Goal: Communication & Community: Answer question/provide support

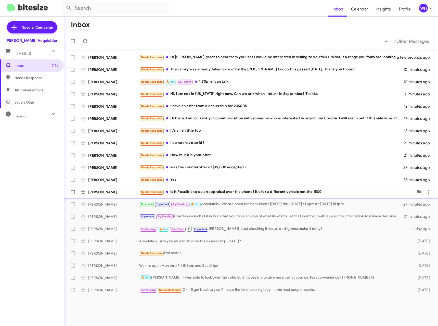
click at [114, 192] on div "[PERSON_NAME]" at bounding box center [113, 191] width 51 height 5
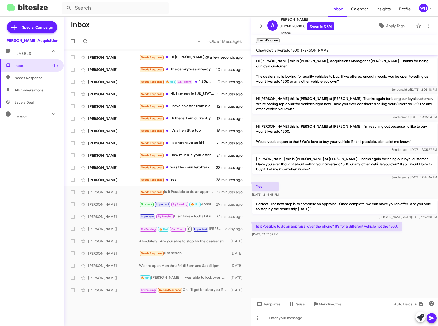
click at [303, 317] on div at bounding box center [344, 317] width 187 height 16
click at [431, 316] on icon at bounding box center [431, 318] width 5 height 4
click at [287, 26] on span "[PHONE_NUMBER] Open in CRM" at bounding box center [306, 26] width 55 height 8
copy span "18083122781"
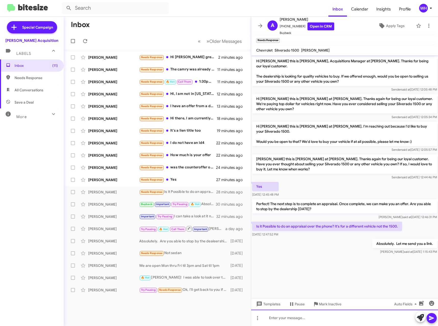
click at [332, 323] on div at bounding box center [344, 317] width 187 height 16
click at [435, 320] on button at bounding box center [431, 318] width 10 height 10
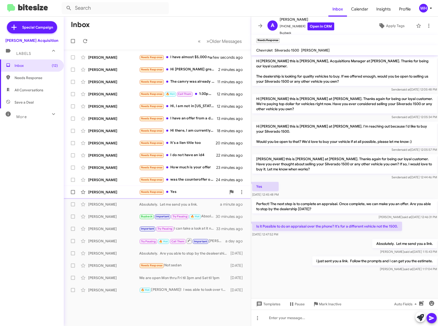
click at [115, 190] on div "[PERSON_NAME]" at bounding box center [113, 191] width 51 height 5
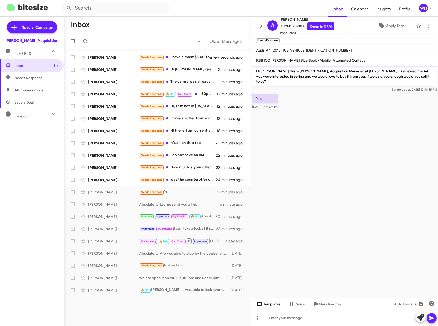
click at [274, 303] on span "Templates" at bounding box center [267, 303] width 25 height 9
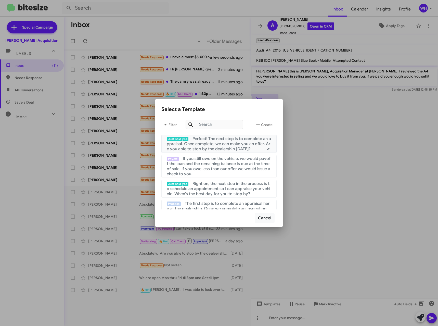
drag, startPoint x: 214, startPoint y: 147, endPoint x: 303, endPoint y: 211, distance: 109.3
click at [214, 147] on span "Perfect! The next step is to complete an appraisal. Once complete, we can make …" at bounding box center [219, 143] width 104 height 15
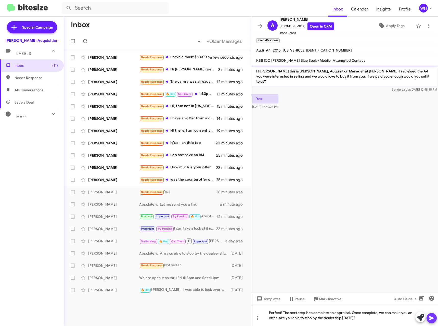
click at [427, 320] on button at bounding box center [431, 318] width 10 height 10
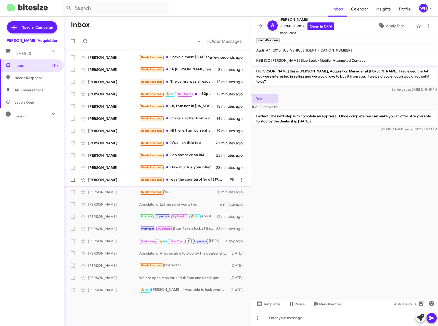
click at [96, 180] on div "[PERSON_NAME]" at bounding box center [113, 179] width 51 height 5
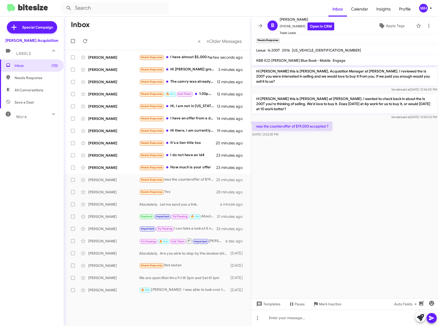
click at [308, 47] on mat-toolbar "Lexus Is 200T 2016 [US_VEHICLE_IDENTIFICATION_NUMBER]" at bounding box center [344, 50] width 187 height 10
copy span "[US_VEHICLE_IDENTIFICATION_NUMBER]"
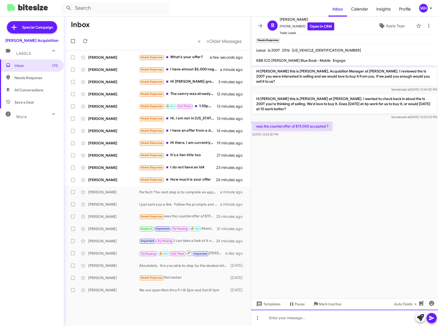
click at [286, 319] on div at bounding box center [344, 317] width 187 height 16
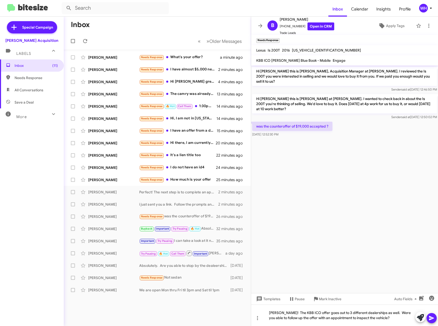
click at [434, 320] on icon at bounding box center [431, 318] width 6 height 6
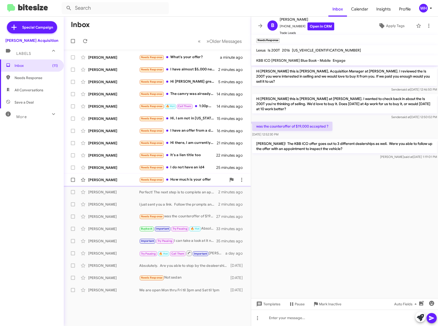
click at [110, 184] on div "[PERSON_NAME] Needs Response How much is your offer 25 minutes ago" at bounding box center [157, 180] width 179 height 10
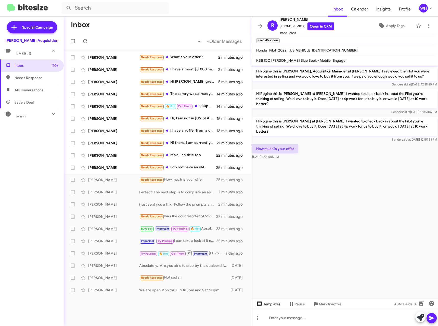
click at [276, 303] on span "Templates" at bounding box center [267, 303] width 25 height 9
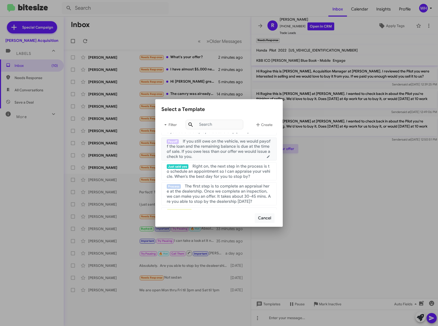
scroll to position [25, 0]
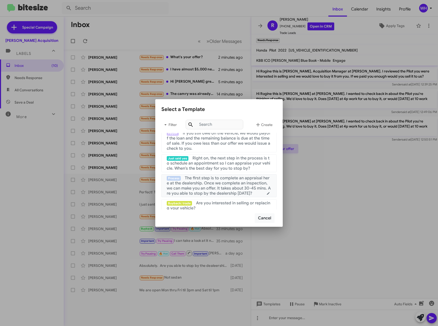
click at [228, 191] on span "The first step is to complete an appraisal here at the dealership. Once we comp…" at bounding box center [219, 185] width 104 height 20
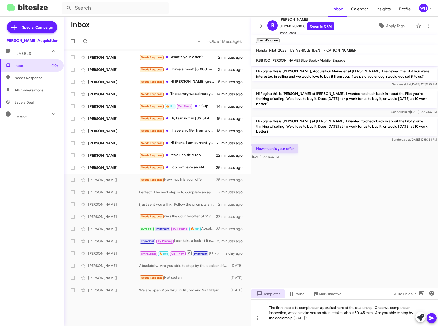
click at [430, 317] on icon at bounding box center [431, 318] width 5 height 4
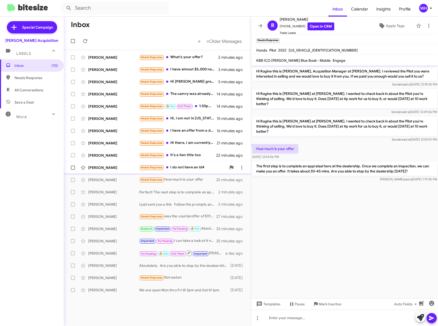
click at [122, 171] on div "[PERSON_NAME] Needs Response I do not have an id4 25 minutes ago" at bounding box center [157, 167] width 179 height 10
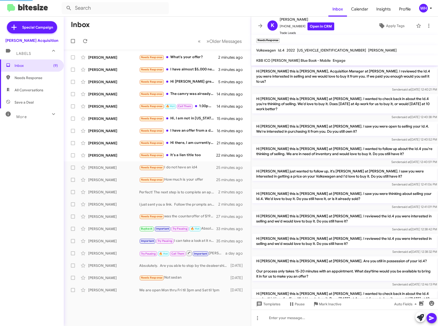
scroll to position [57, 0]
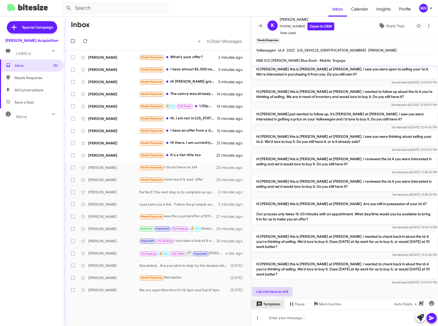
click at [270, 305] on span "Templates" at bounding box center [267, 303] width 25 height 9
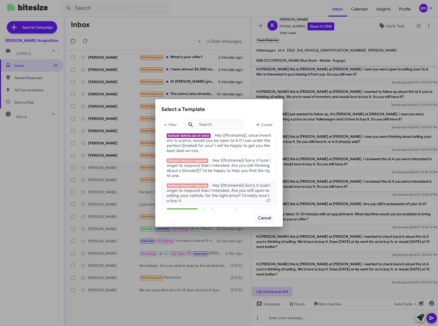
scroll to position [491, 0]
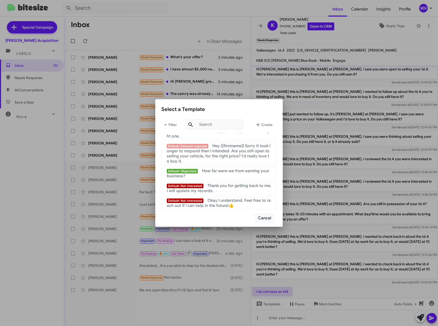
click at [224, 190] on div "Default: Not Interested Thank you for getting back to me. I will update my reco…" at bounding box center [219, 188] width 104 height 10
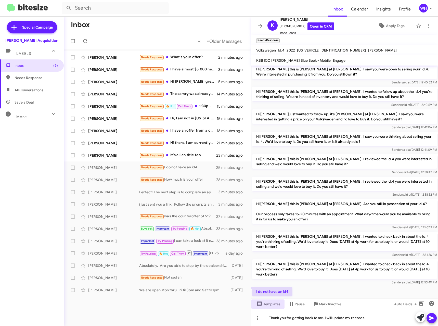
click at [432, 318] on icon at bounding box center [431, 318] width 6 height 6
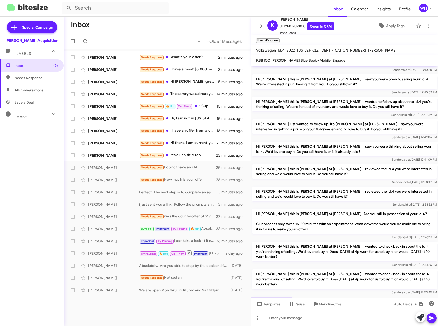
scroll to position [76, 0]
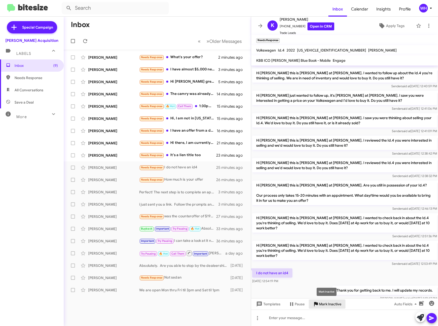
click at [335, 302] on span "Mark Inactive" at bounding box center [330, 303] width 22 height 9
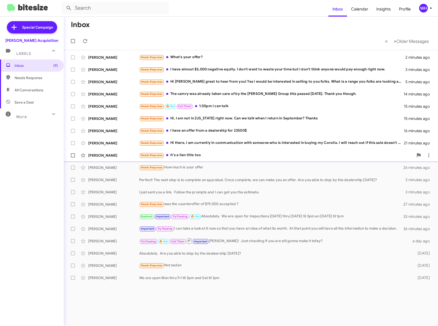
click at [100, 154] on div "[PERSON_NAME]" at bounding box center [113, 155] width 51 height 5
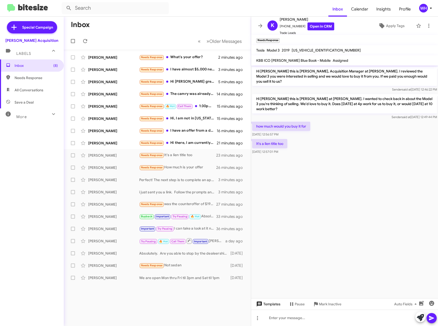
click at [270, 300] on span "Templates" at bounding box center [267, 303] width 25 height 9
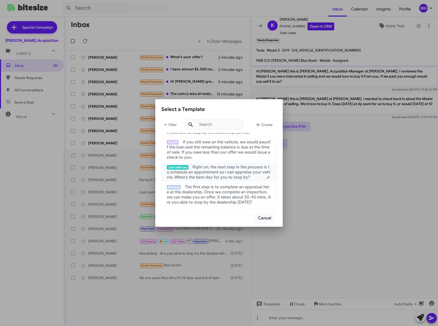
scroll to position [25, 0]
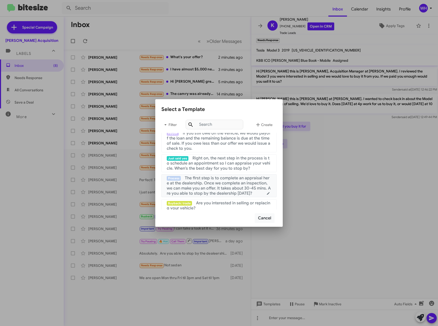
click at [215, 183] on span "The first step is to complete an appraisal here at the dealership. Once we comp…" at bounding box center [219, 185] width 104 height 20
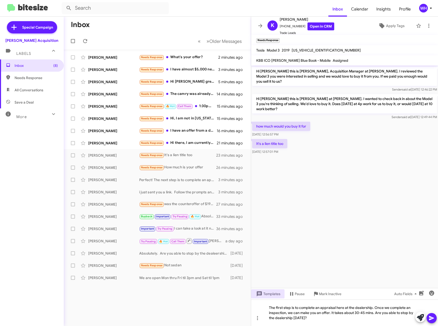
drag, startPoint x: 435, startPoint y: 317, endPoint x: 430, endPoint y: 313, distance: 6.5
click at [434, 317] on button at bounding box center [431, 318] width 10 height 10
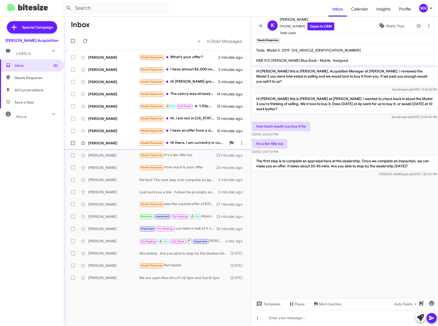
click at [91, 143] on div "[PERSON_NAME]" at bounding box center [113, 142] width 51 height 5
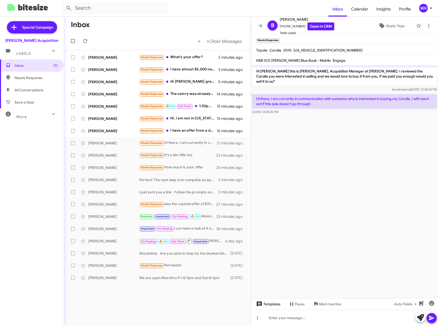
click at [262, 303] on icon at bounding box center [259, 303] width 5 height 5
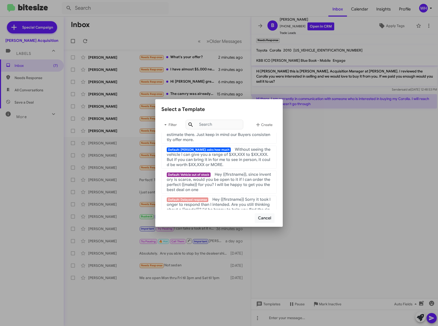
scroll to position [491, 0]
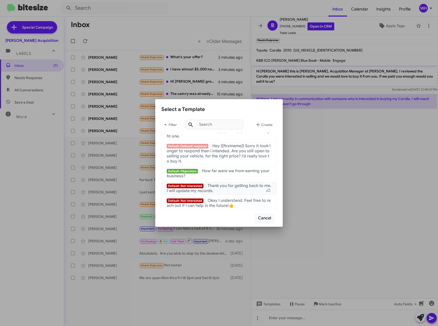
click at [246, 189] on div "Default: Not Interested Thank you for getting back to me. I will update my reco…" at bounding box center [219, 188] width 104 height 10
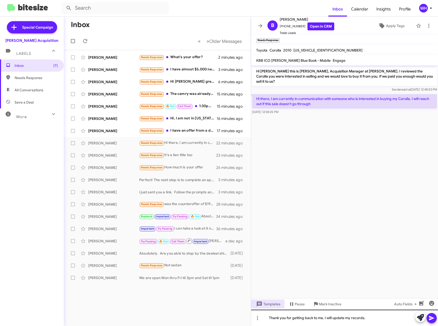
drag, startPoint x: 432, startPoint y: 318, endPoint x: 319, endPoint y: 316, distance: 112.6
click at [432, 318] on icon at bounding box center [431, 318] width 5 height 4
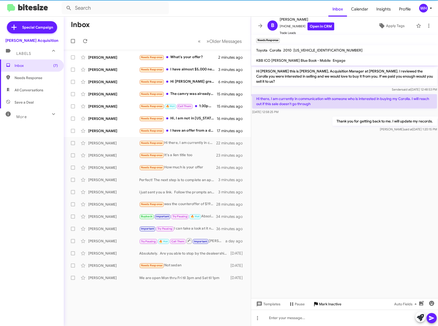
click at [332, 304] on span "Mark Inactive" at bounding box center [330, 303] width 22 height 9
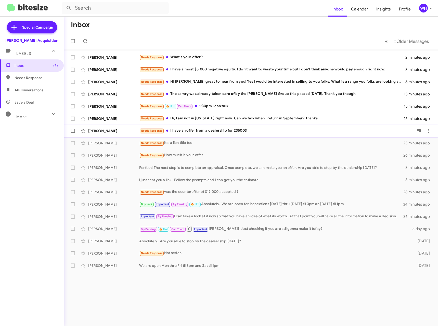
click at [100, 130] on div "[PERSON_NAME]" at bounding box center [113, 130] width 51 height 5
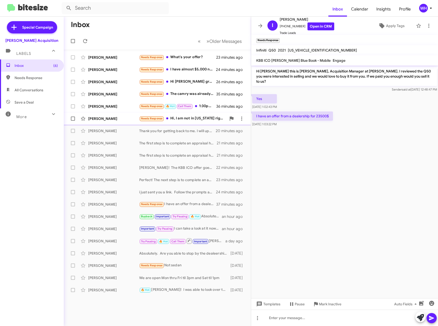
click at [103, 120] on div "[PERSON_NAME]" at bounding box center [113, 118] width 51 height 5
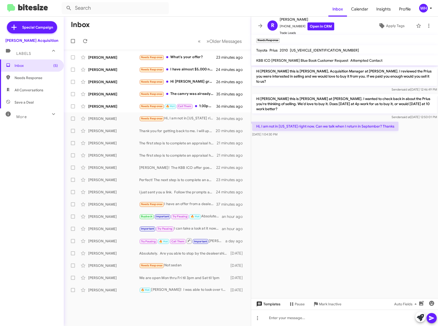
click at [276, 300] on span "Templates" at bounding box center [267, 303] width 25 height 9
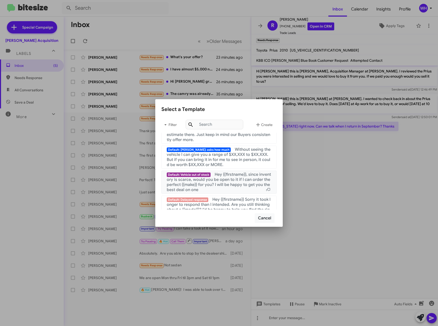
scroll to position [484, 0]
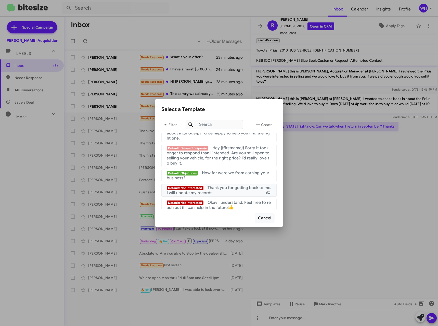
click at [228, 194] on span "Thank you for getting back to me. I will update my records." at bounding box center [219, 190] width 104 height 10
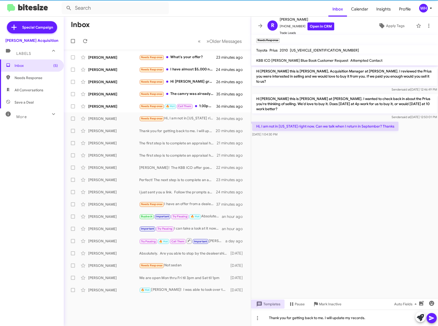
click at [430, 319] on icon at bounding box center [431, 318] width 5 height 4
click at [332, 305] on span "Mark Inactive" at bounding box center [330, 303] width 22 height 9
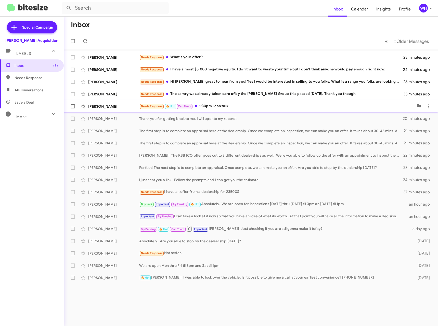
drag, startPoint x: 96, startPoint y: 104, endPoint x: 110, endPoint y: 104, distance: 14.3
click at [96, 104] on div "[PERSON_NAME]" at bounding box center [113, 106] width 51 height 5
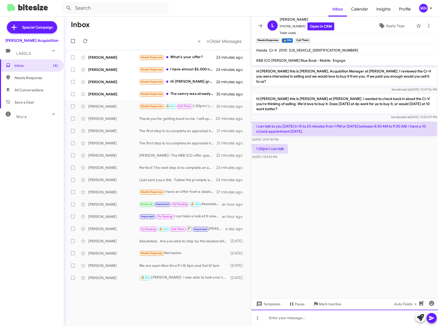
click at [278, 323] on div at bounding box center [344, 317] width 187 height 16
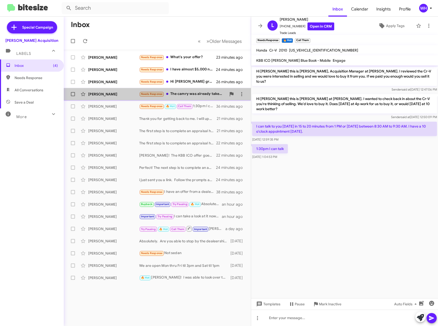
click at [103, 96] on div "[PERSON_NAME]" at bounding box center [113, 93] width 51 height 5
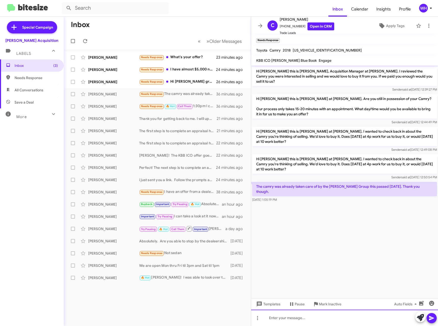
click at [319, 322] on div at bounding box center [344, 317] width 187 height 16
click at [102, 106] on div "[PERSON_NAME]" at bounding box center [113, 106] width 51 height 5
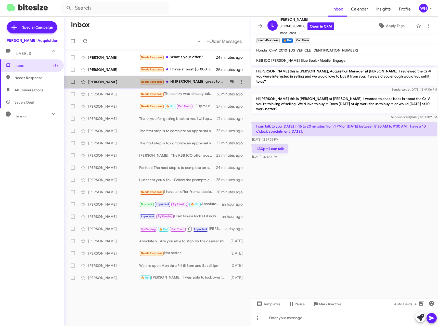
click at [110, 82] on div "[PERSON_NAME]" at bounding box center [113, 81] width 51 height 5
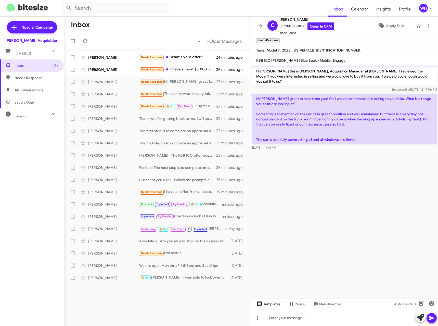
click at [264, 307] on span "Templates" at bounding box center [267, 303] width 25 height 9
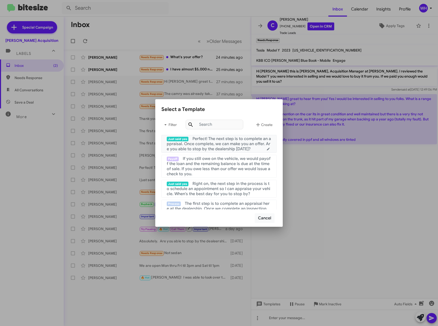
drag, startPoint x: 234, startPoint y: 144, endPoint x: 252, endPoint y: 166, distance: 28.7
click at [234, 144] on span "Perfect! The next step is to complete an appraisal. Once complete, we can make …" at bounding box center [219, 143] width 104 height 15
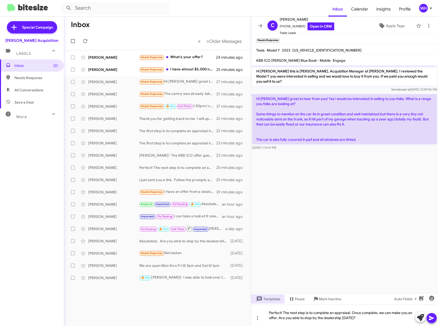
click at [431, 317] on icon at bounding box center [431, 318] width 5 height 4
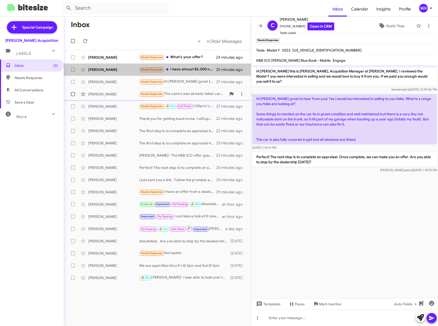
drag, startPoint x: 111, startPoint y: 71, endPoint x: 189, endPoint y: 97, distance: 82.0
click at [111, 71] on div "[PERSON_NAME]" at bounding box center [113, 69] width 51 height 5
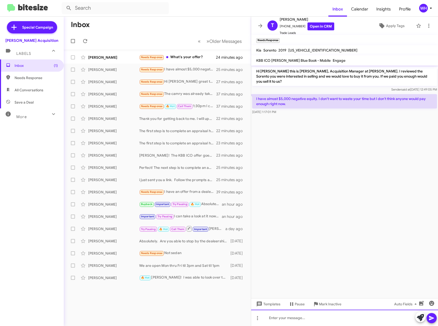
click at [279, 317] on div at bounding box center [344, 317] width 187 height 16
click at [429, 318] on icon at bounding box center [431, 318] width 6 height 6
click at [111, 57] on div "[PERSON_NAME]" at bounding box center [113, 57] width 51 height 5
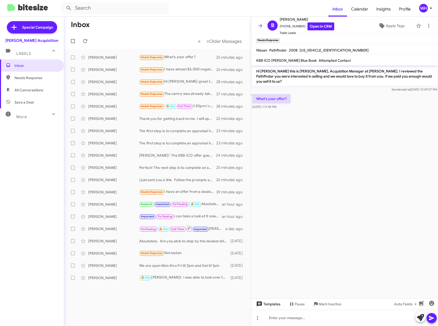
click at [266, 300] on span "Templates" at bounding box center [267, 303] width 25 height 9
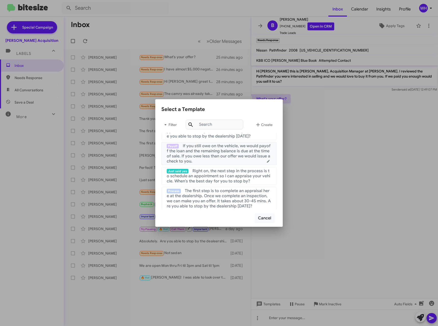
scroll to position [25, 0]
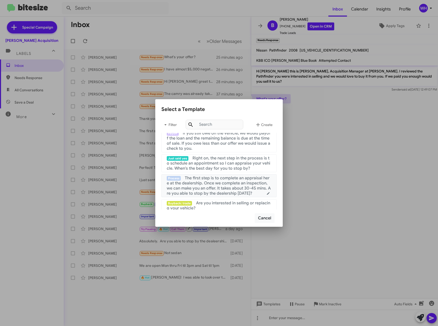
click at [213, 186] on span "The first step is to complete an appraisal here at the dealership. Once we comp…" at bounding box center [219, 185] width 104 height 20
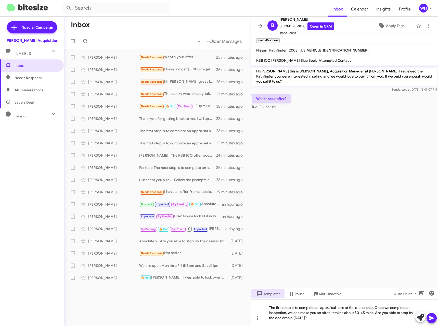
click at [432, 316] on icon at bounding box center [431, 318] width 6 height 6
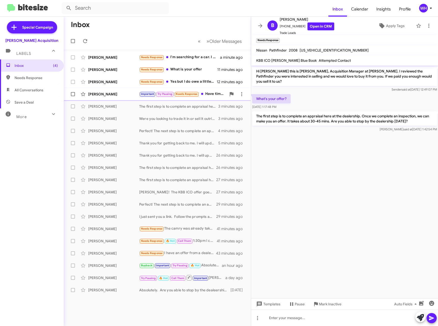
click at [98, 94] on div "[PERSON_NAME]" at bounding box center [113, 93] width 51 height 5
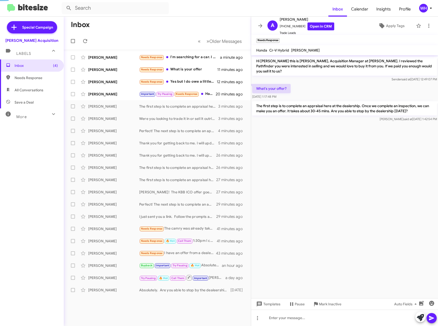
scroll to position [37, 0]
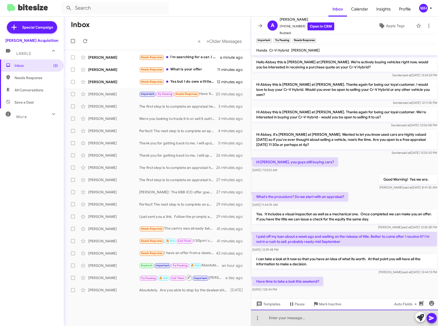
click at [288, 319] on div at bounding box center [344, 317] width 187 height 16
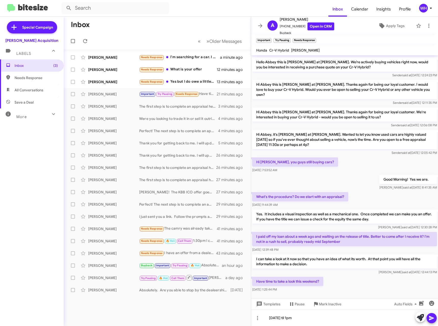
click at [432, 317] on icon at bounding box center [431, 318] width 6 height 6
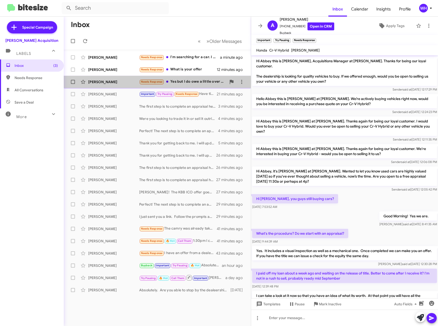
click at [89, 85] on div "[PERSON_NAME] Needs Response Yes but I do owe a little over $2000 on it 13 minu…" at bounding box center [157, 82] width 179 height 10
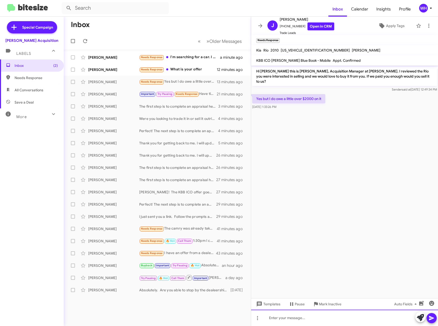
click at [310, 315] on div at bounding box center [344, 317] width 187 height 16
click at [433, 318] on icon at bounding box center [431, 318] width 6 height 6
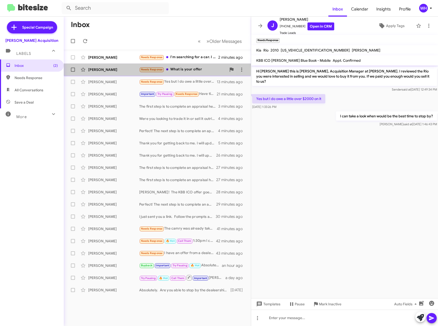
click at [114, 69] on div "[PERSON_NAME]" at bounding box center [113, 69] width 51 height 5
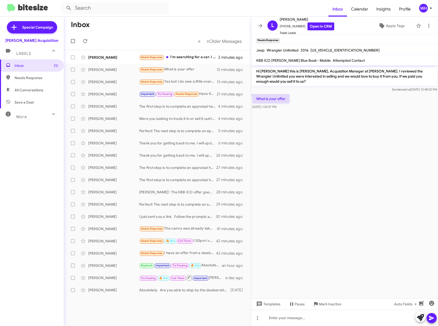
drag, startPoint x: 270, startPoint y: 301, endPoint x: 270, endPoint y: 293, distance: 7.4
click at [270, 299] on div "Templates Pause Mark Inactive Auto Fields" at bounding box center [344, 303] width 187 height 11
click at [274, 307] on span "Templates" at bounding box center [267, 303] width 25 height 9
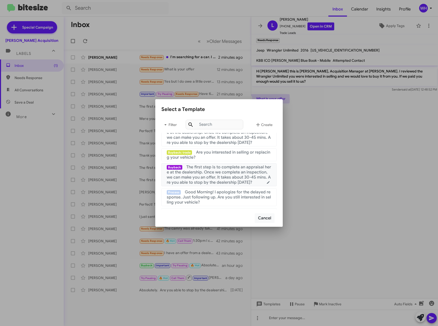
scroll to position [76, 0]
click at [221, 177] on span "The first step is to complete an appraisal here at the dealership. Once we comp…" at bounding box center [219, 174] width 104 height 20
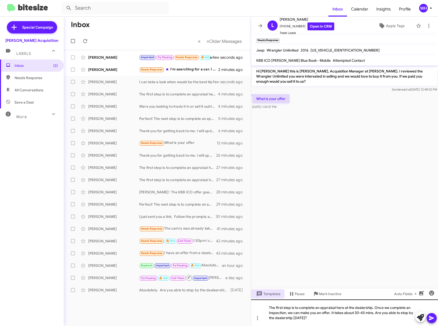
click at [430, 317] on icon at bounding box center [431, 318] width 5 height 4
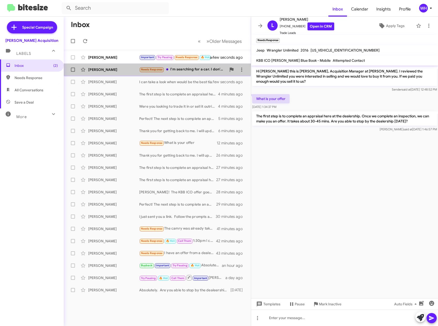
click at [95, 67] on div "[PERSON_NAME] Needs Response I'm searching for a car. I don't have one to sell.…" at bounding box center [157, 69] width 179 height 10
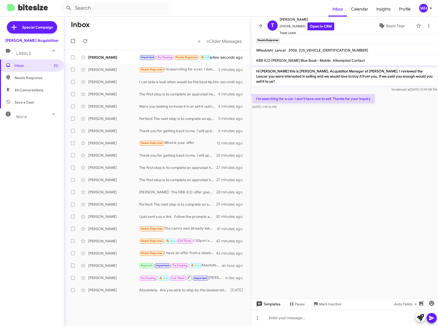
click at [270, 306] on span "Templates" at bounding box center [267, 303] width 25 height 9
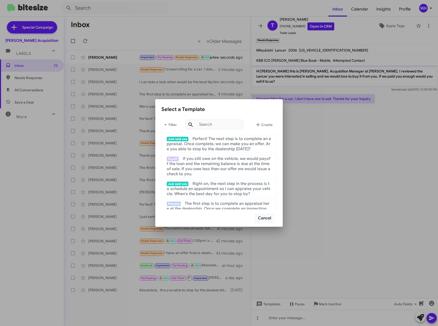
drag, startPoint x: 402, startPoint y: 268, endPoint x: 391, endPoint y: 265, distance: 10.6
click at [402, 267] on div at bounding box center [219, 163] width 438 height 326
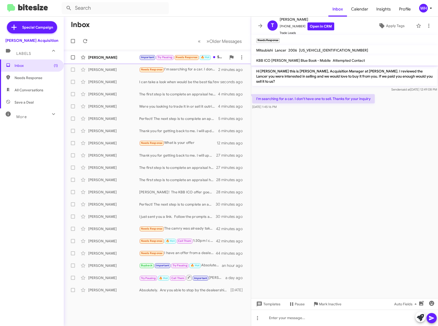
click at [99, 55] on div "[PERSON_NAME]" at bounding box center [113, 57] width 51 height 5
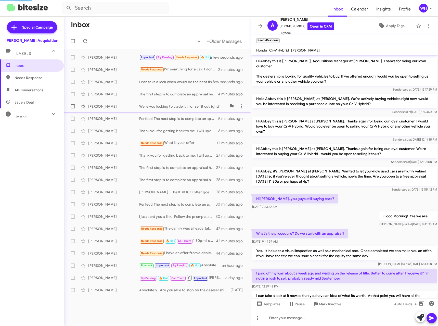
scroll to position [74, 0]
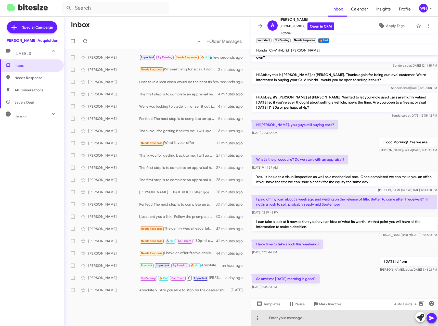
click at [322, 319] on div at bounding box center [344, 317] width 187 height 16
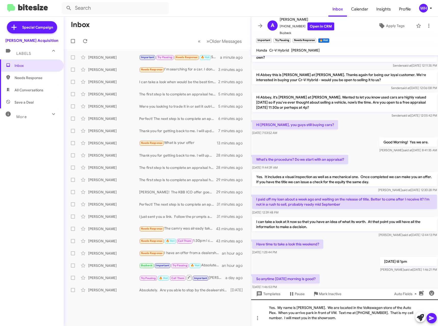
drag, startPoint x: 435, startPoint y: 320, endPoint x: 437, endPoint y: 317, distance: 3.7
click at [436, 320] on div at bounding box center [425, 317] width 21 height 11
click at [175, 15] on mat-toolbar "Inbox Calendar Insights Profile WH" at bounding box center [219, 8] width 438 height 16
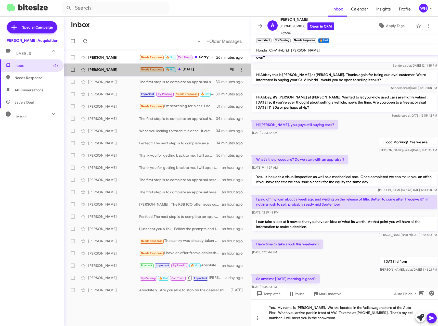
click at [98, 71] on div "[PERSON_NAME]" at bounding box center [113, 69] width 51 height 5
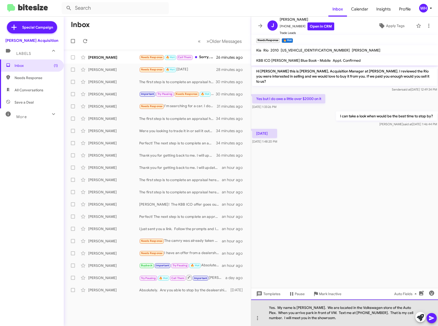
drag, startPoint x: 318, startPoint y: 319, endPoint x: 262, endPoint y: 305, distance: 57.8
click at [261, 305] on div "Yes. My name is [PERSON_NAME]. We are located in the Volkswagen store of the Au…" at bounding box center [344, 312] width 187 height 26
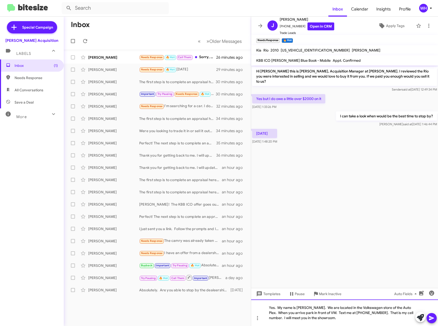
copy div "Yes. My name is [PERSON_NAME]. We are located in the Volkswagen store of the Au…"
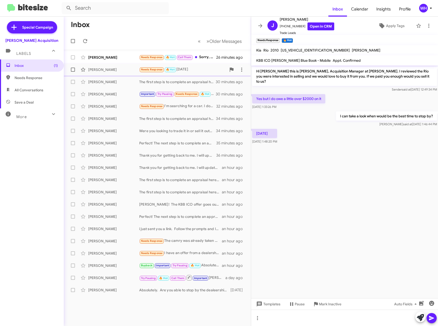
click at [103, 65] on div "[PERSON_NAME] Needs Response 🔥 Hot [DATE]" at bounding box center [157, 69] width 179 height 10
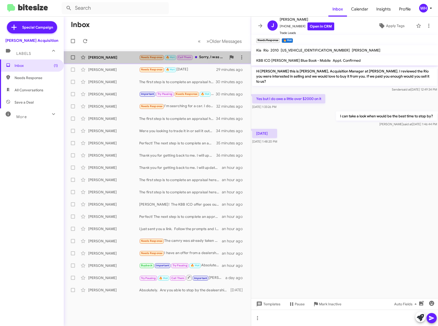
click at [100, 57] on div "[PERSON_NAME]" at bounding box center [113, 57] width 51 height 5
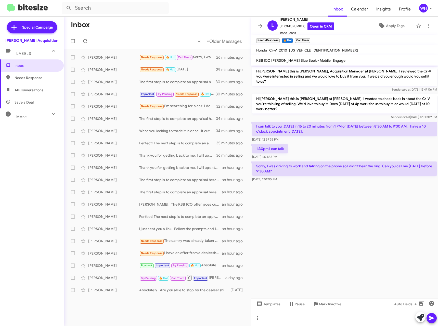
click at [277, 316] on div at bounding box center [344, 317] width 187 height 16
click at [433, 318] on icon at bounding box center [431, 318] width 5 height 4
click at [110, 92] on div "[PERSON_NAME]" at bounding box center [113, 93] width 51 height 5
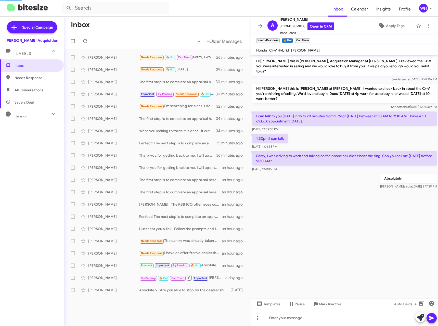
scroll to position [74, 0]
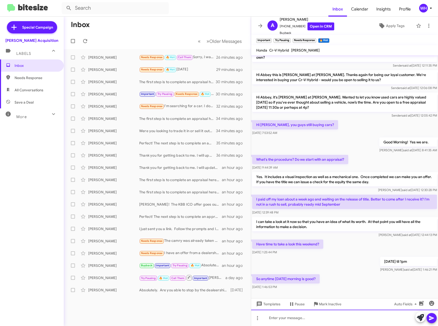
click at [298, 316] on div at bounding box center [344, 317] width 187 height 16
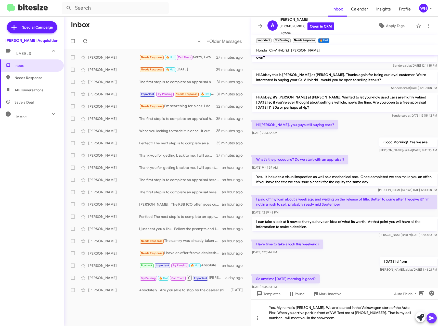
click at [432, 317] on icon at bounding box center [431, 318] width 5 height 4
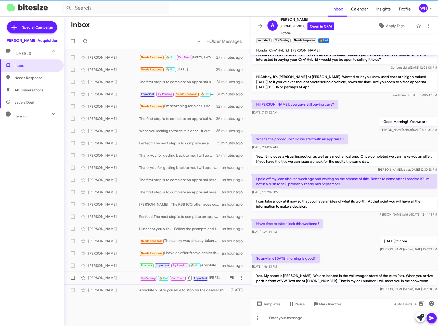
scroll to position [98, 0]
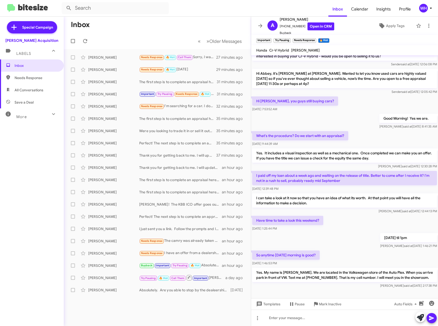
click at [12, 175] on div "Inbox Needs Response All Conversations Save a Deal More Important 🔥 Hot Appoint…" at bounding box center [32, 156] width 64 height 195
